Goal: Find specific page/section: Find specific page/section

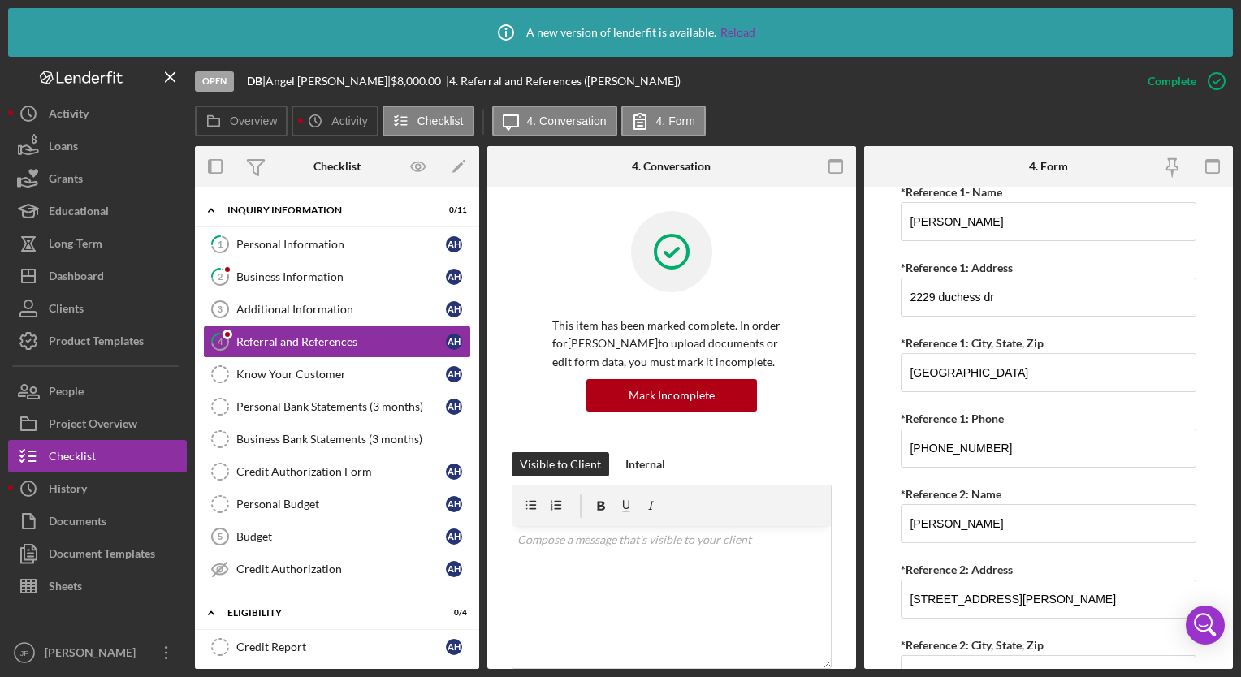
scroll to position [262, 0]
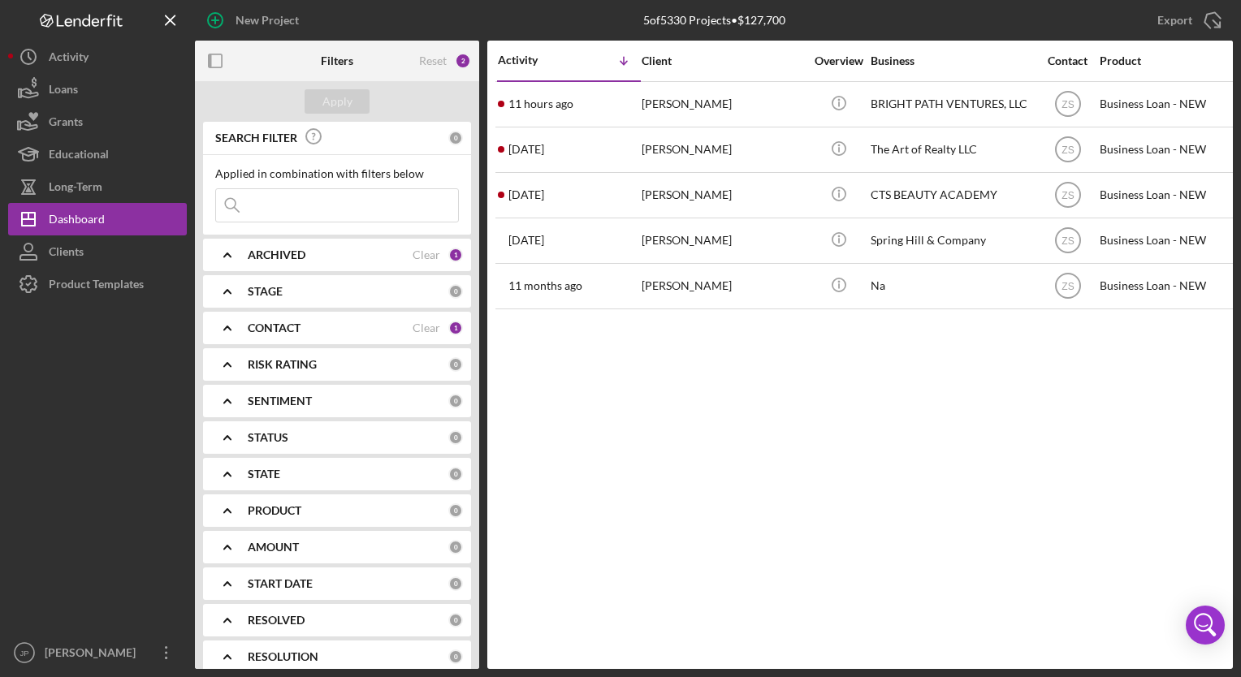
click at [1007, 156] on div "The Art of Realty LLC" at bounding box center [952, 149] width 162 height 43
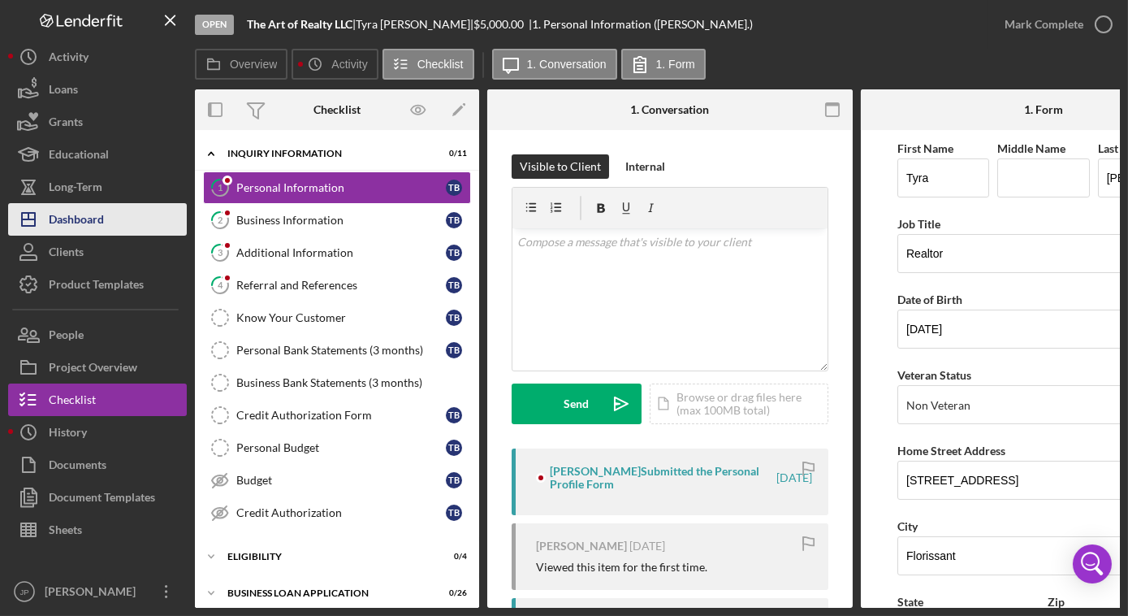
click at [63, 219] on div "Dashboard" at bounding box center [76, 221] width 55 height 37
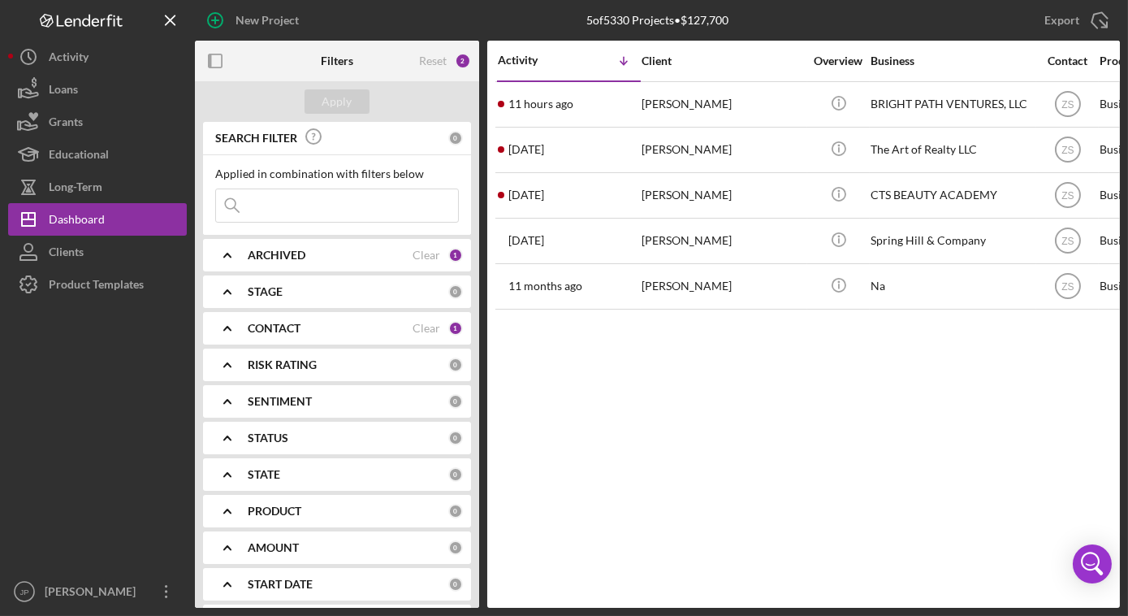
click at [416, 336] on div "CONTACT Clear 1" at bounding box center [355, 328] width 215 height 32
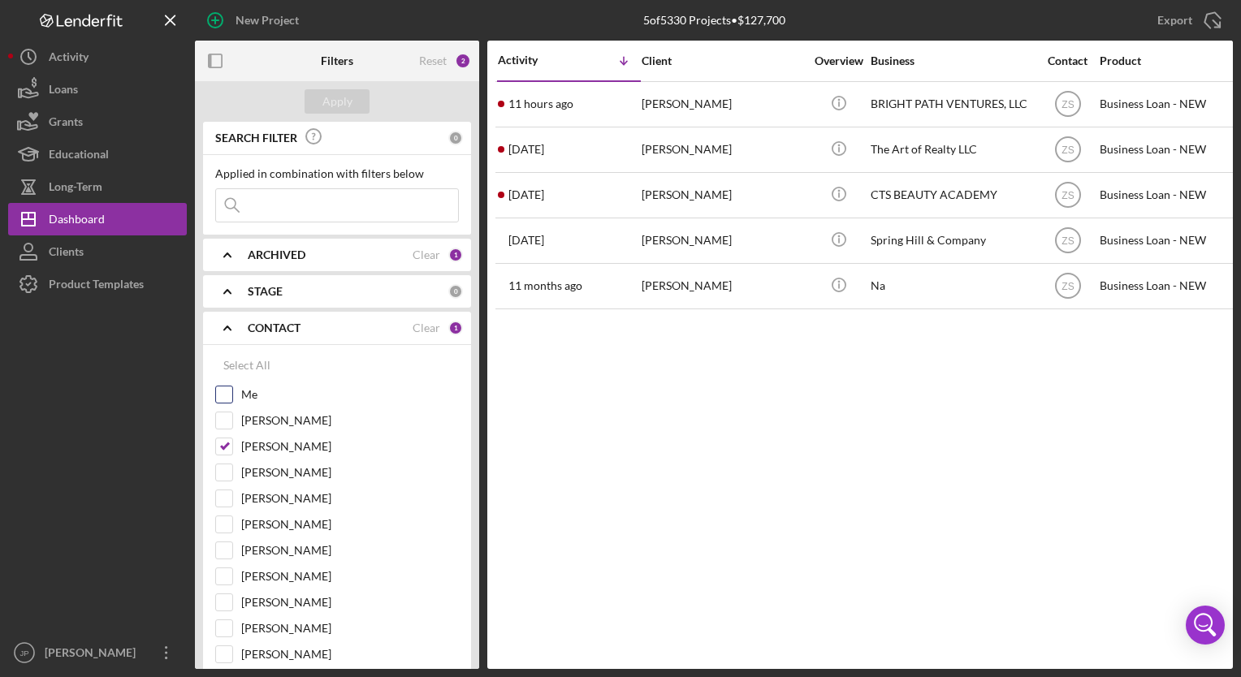
click at [237, 396] on div "Me" at bounding box center [337, 399] width 244 height 26
click at [224, 400] on input "Me" at bounding box center [224, 395] width 16 height 16
checkbox input "true"
click at [223, 442] on input "[PERSON_NAME]" at bounding box center [224, 447] width 16 height 16
checkbox input "false"
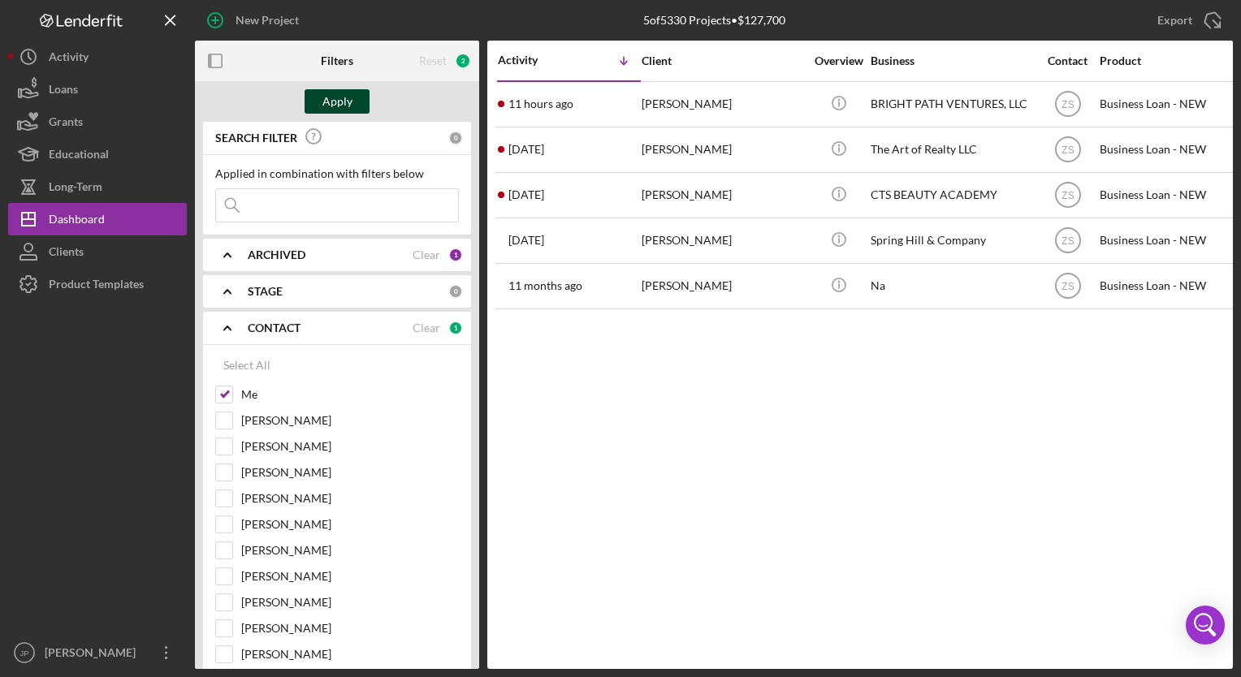
drag, startPoint x: 223, startPoint y: 442, endPoint x: 348, endPoint y: 107, distance: 356.9
click at [348, 107] on form "Apply SEARCH FILTER 0 Applied in combination with filters below Icon/Menu Close…" at bounding box center [337, 375] width 284 height 588
click at [348, 107] on div "Apply" at bounding box center [337, 101] width 30 height 24
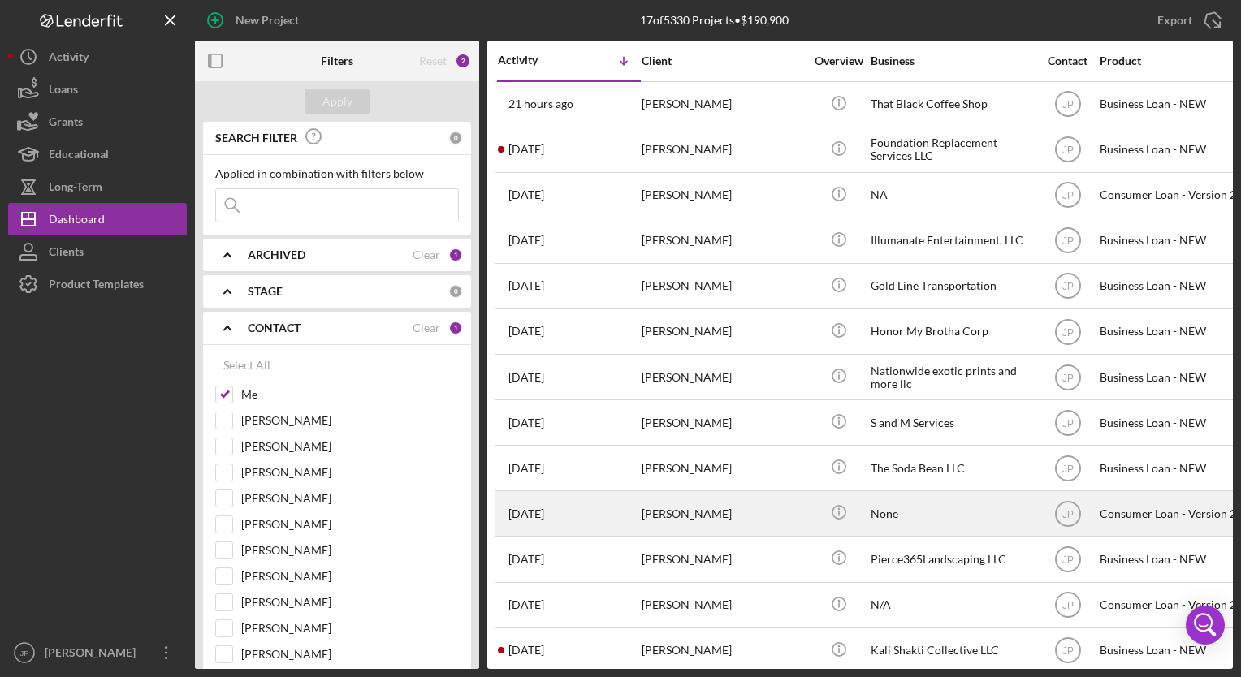
click at [763, 534] on div "[PERSON_NAME]" at bounding box center [723, 513] width 162 height 43
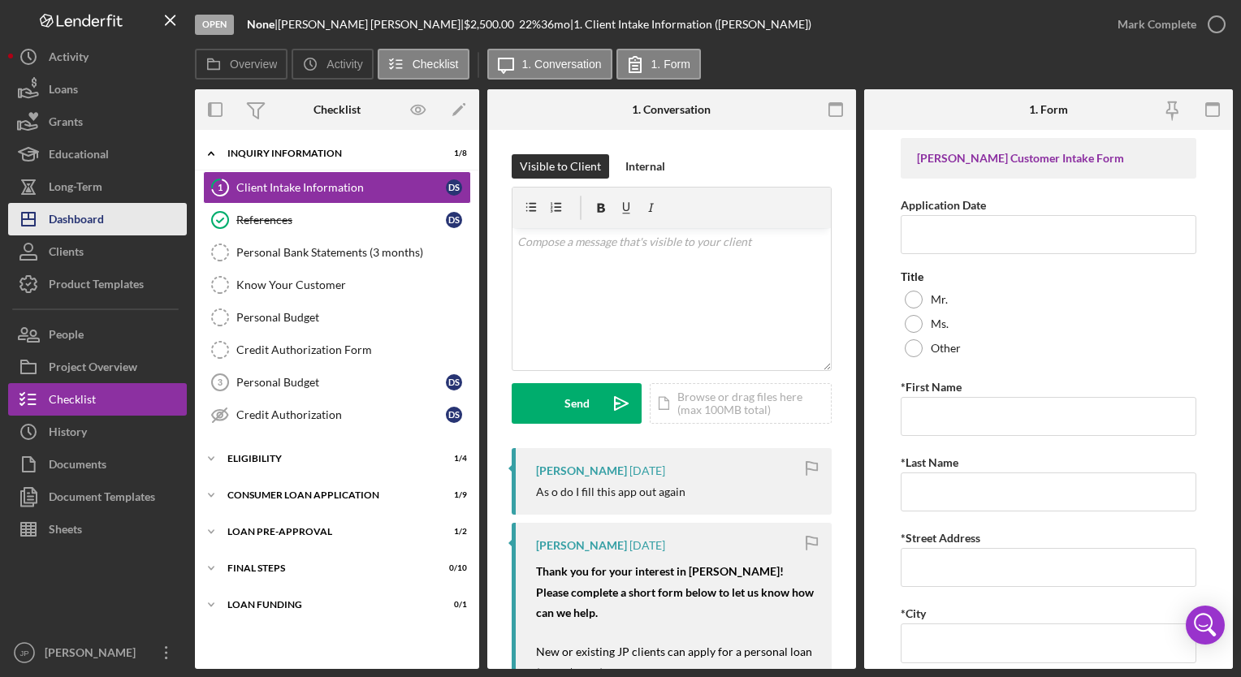
click at [93, 229] on div "Dashboard" at bounding box center [76, 221] width 55 height 37
